Goal: Task Accomplishment & Management: Manage account settings

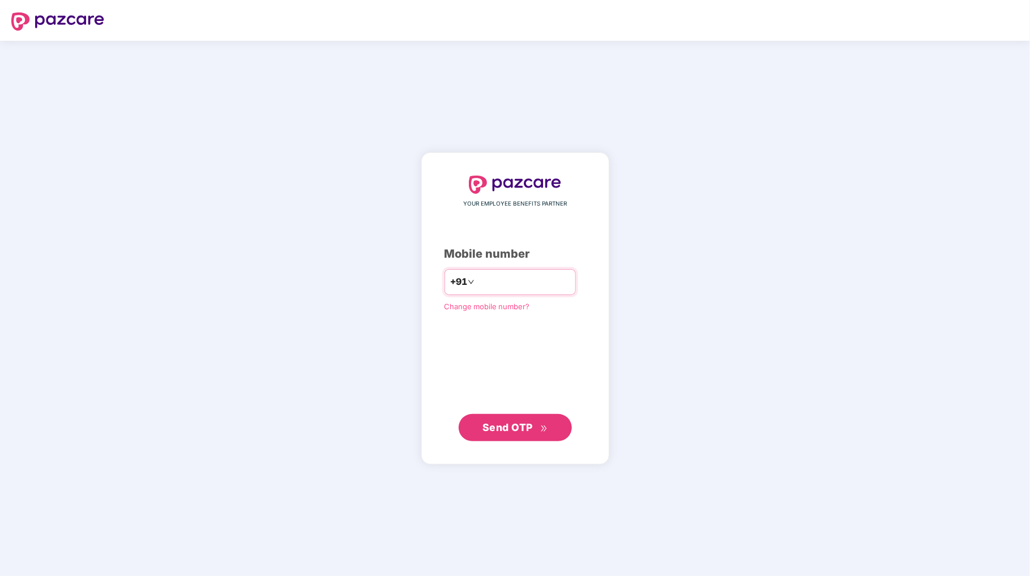
click at [477, 280] on input "**********" at bounding box center [523, 282] width 93 height 18
type input "**********"
click at [528, 427] on span "Send OTP" at bounding box center [507, 427] width 50 height 12
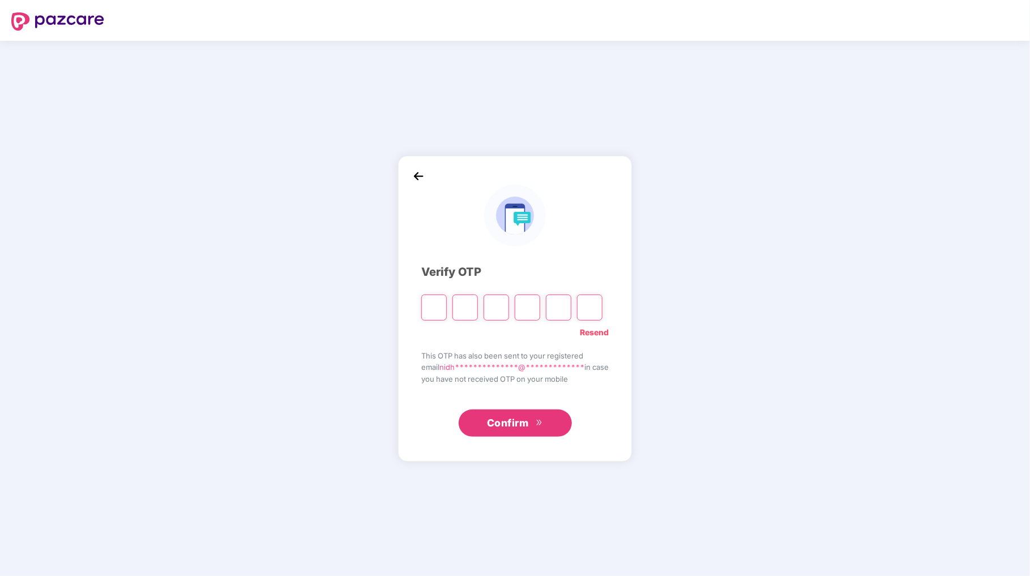
click at [606, 335] on link "Resend" at bounding box center [594, 332] width 29 height 12
click at [432, 309] on input "Please enter verification code. Digit 1" at bounding box center [433, 307] width 25 height 26
type input "*"
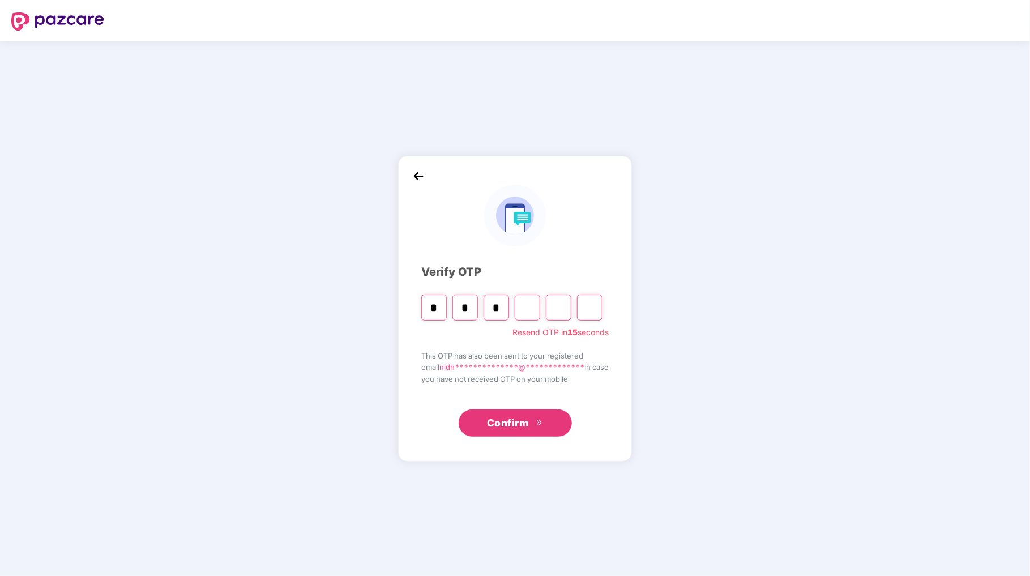
type input "*"
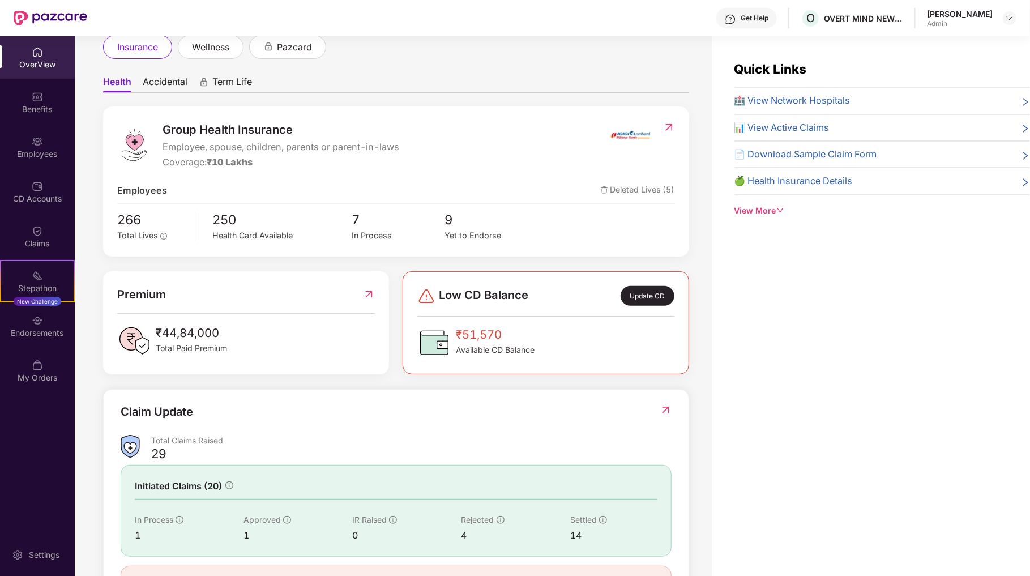
scroll to position [113, 0]
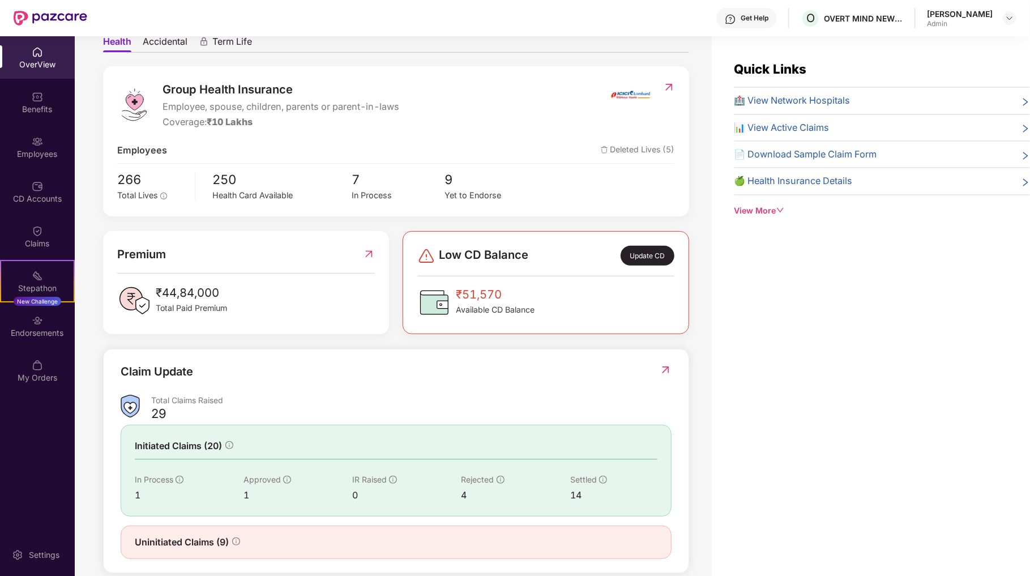
click at [650, 258] on div "Update CD" at bounding box center [647, 256] width 54 height 20
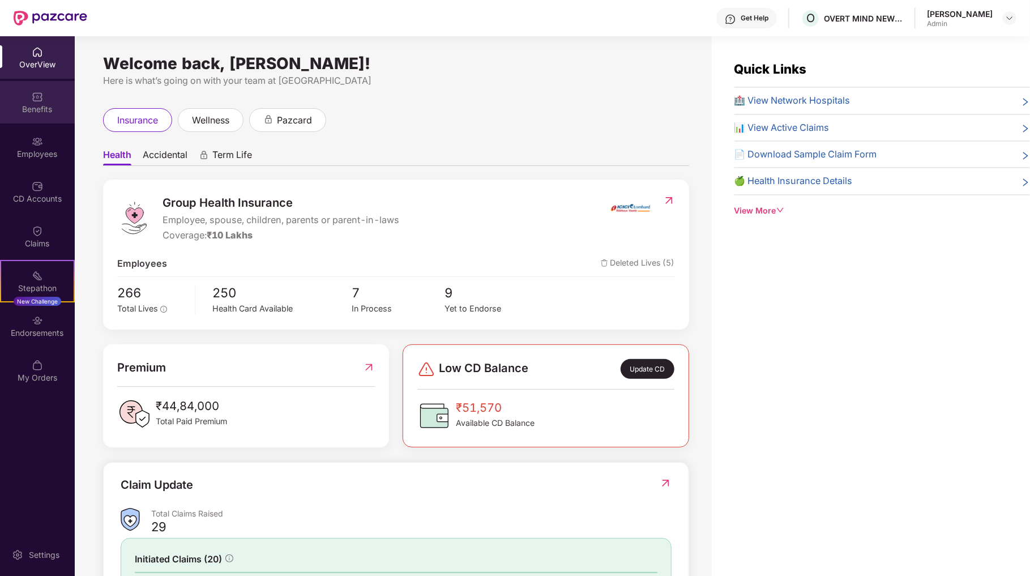
click at [31, 110] on div "Benefits" at bounding box center [37, 109] width 75 height 11
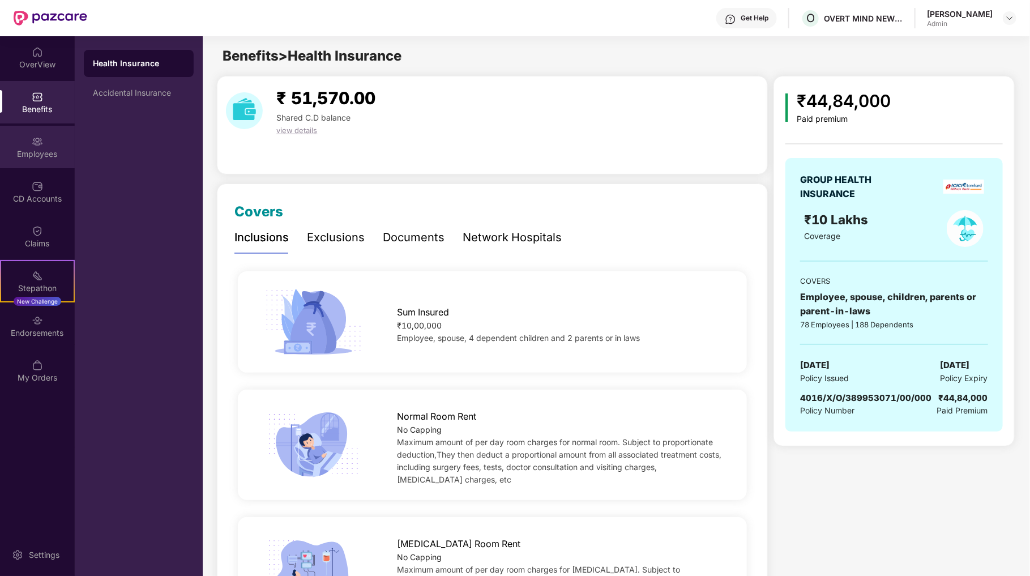
click at [40, 156] on div "Employees" at bounding box center [37, 153] width 75 height 11
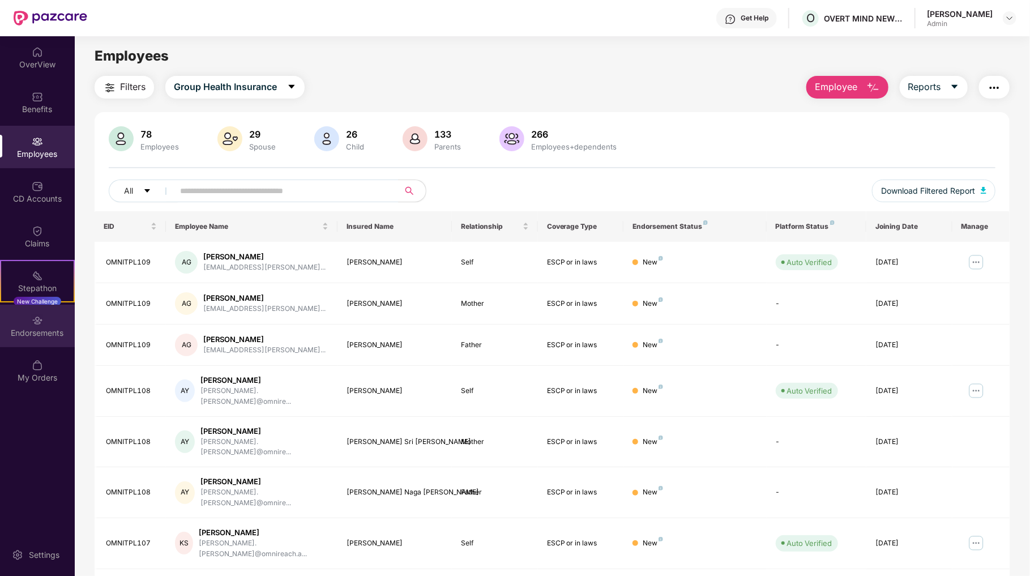
click at [39, 335] on div "Endorsements" at bounding box center [37, 332] width 75 height 11
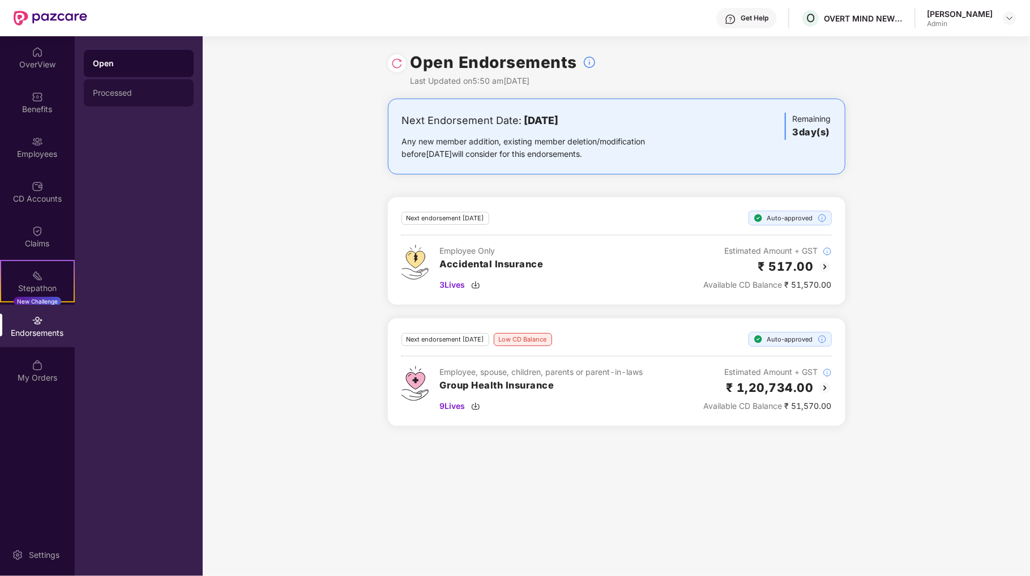
click at [129, 87] on div "Processed" at bounding box center [139, 92] width 110 height 27
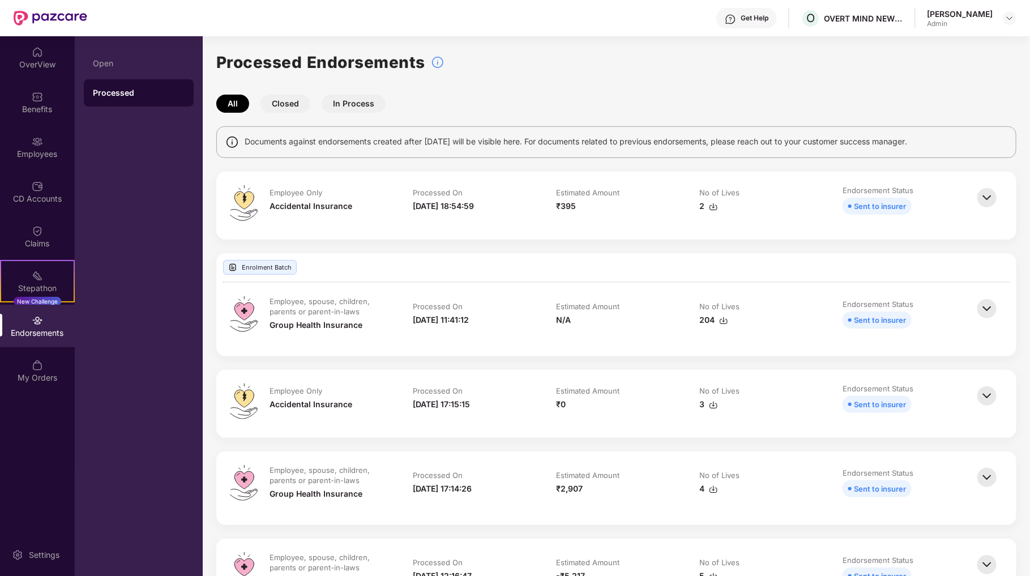
click at [987, 391] on img at bounding box center [986, 395] width 25 height 25
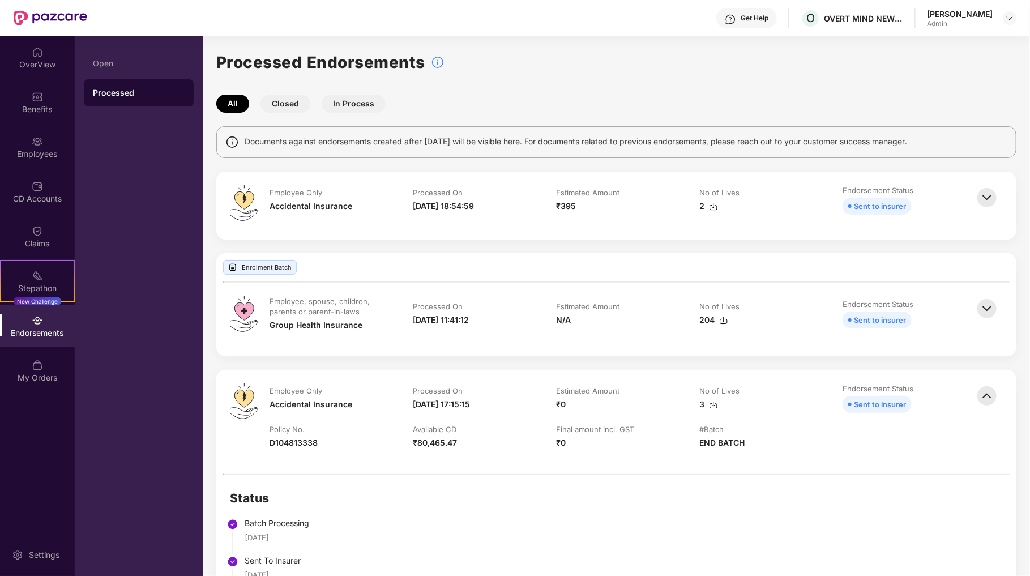
click at [357, 104] on button "In Process" at bounding box center [354, 104] width 64 height 18
click at [345, 101] on button "In Process" at bounding box center [354, 104] width 64 height 18
click at [985, 196] on img at bounding box center [986, 197] width 25 height 25
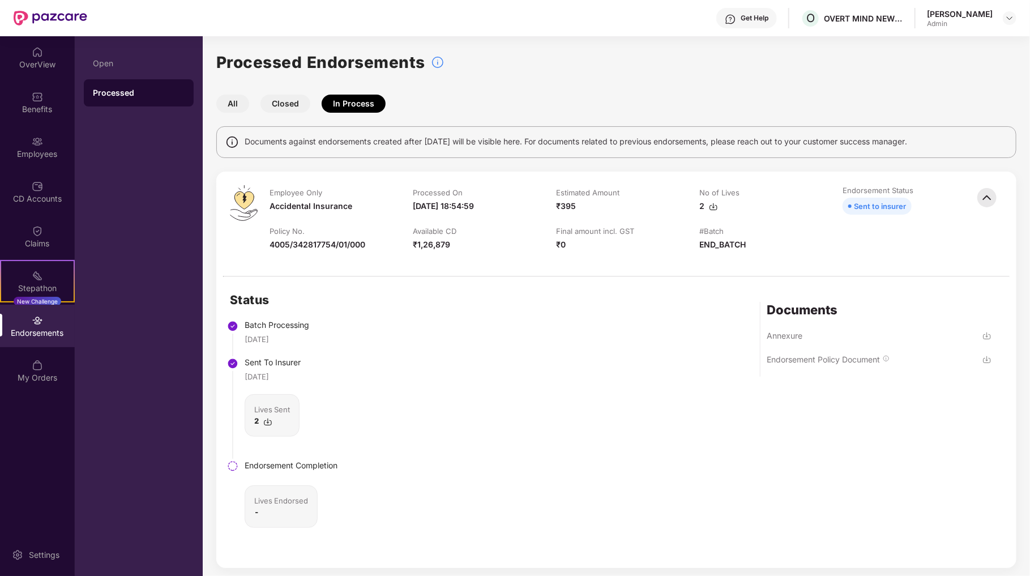
click at [288, 103] on button "Closed" at bounding box center [285, 104] width 50 height 18
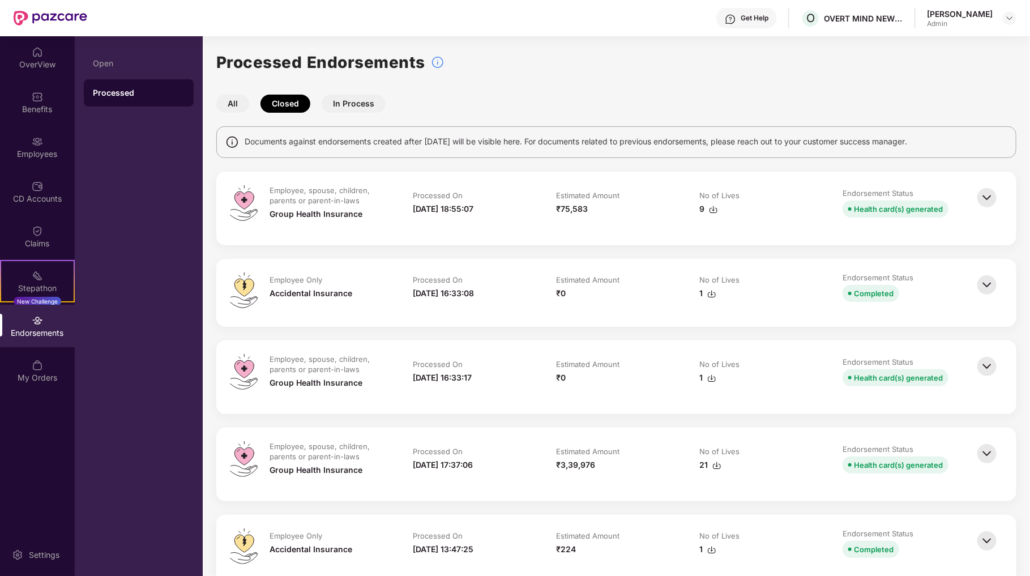
click at [987, 198] on img at bounding box center [986, 197] width 25 height 25
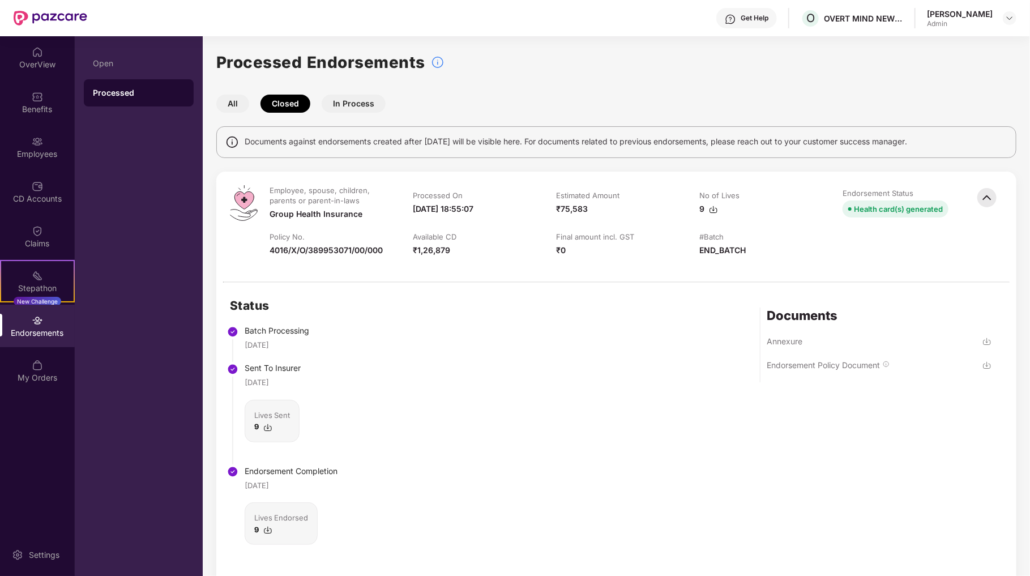
click at [335, 105] on button "In Process" at bounding box center [354, 104] width 64 height 18
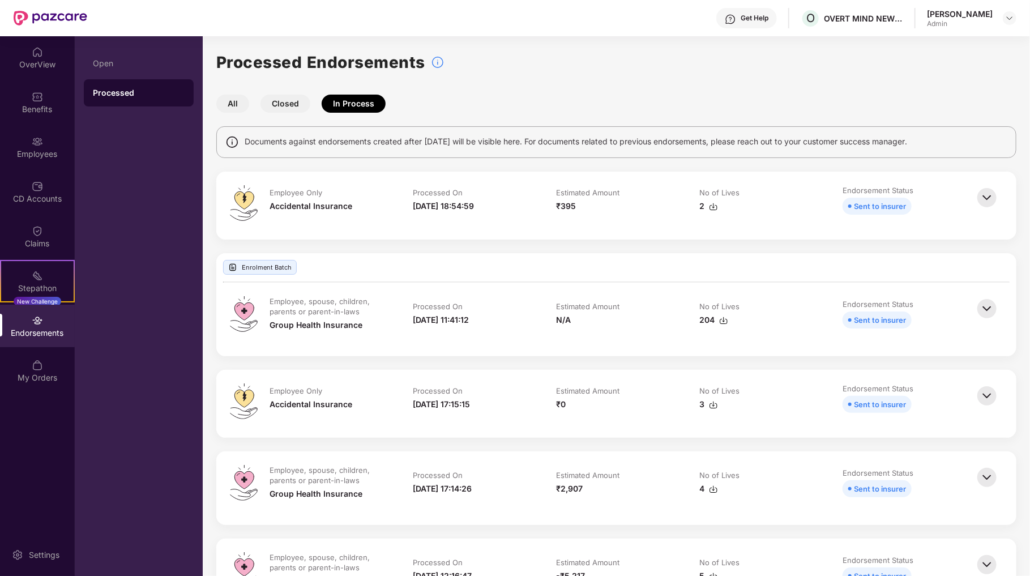
click at [984, 195] on img at bounding box center [986, 197] width 25 height 25
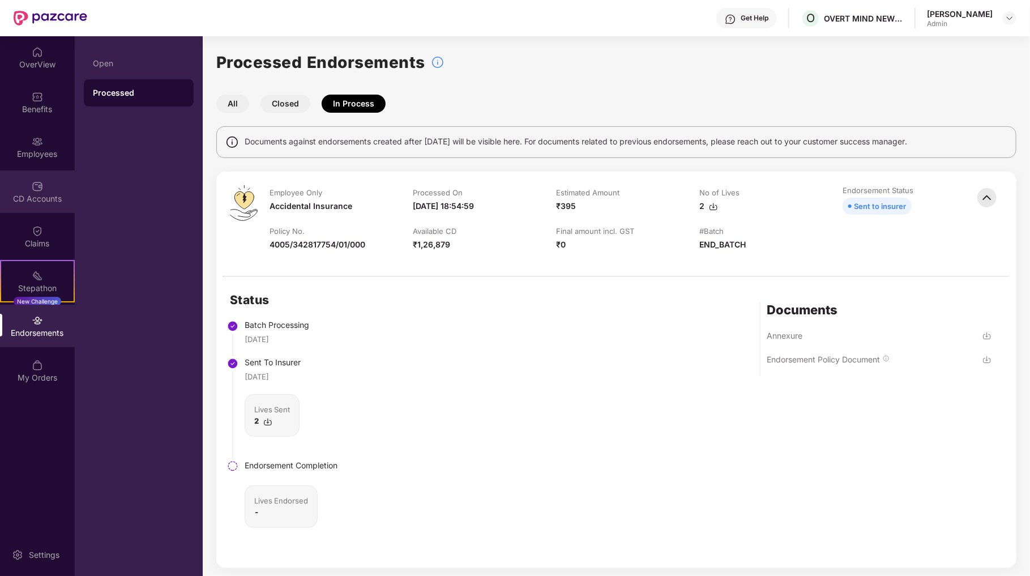
click at [23, 190] on div "CD Accounts" at bounding box center [37, 191] width 75 height 42
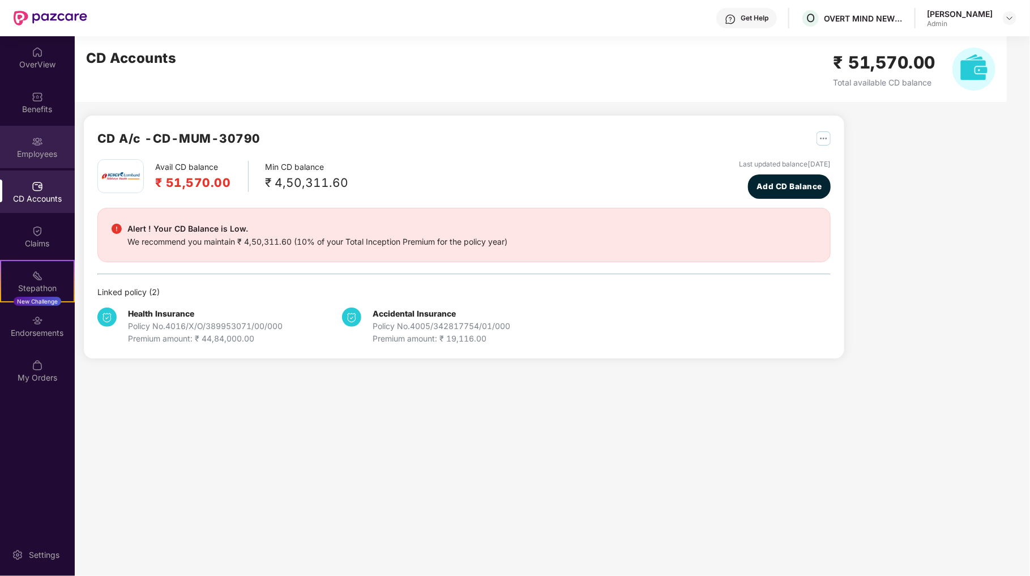
click at [37, 151] on div "Employees" at bounding box center [37, 153] width 75 height 11
